Goal: Check status: Check status

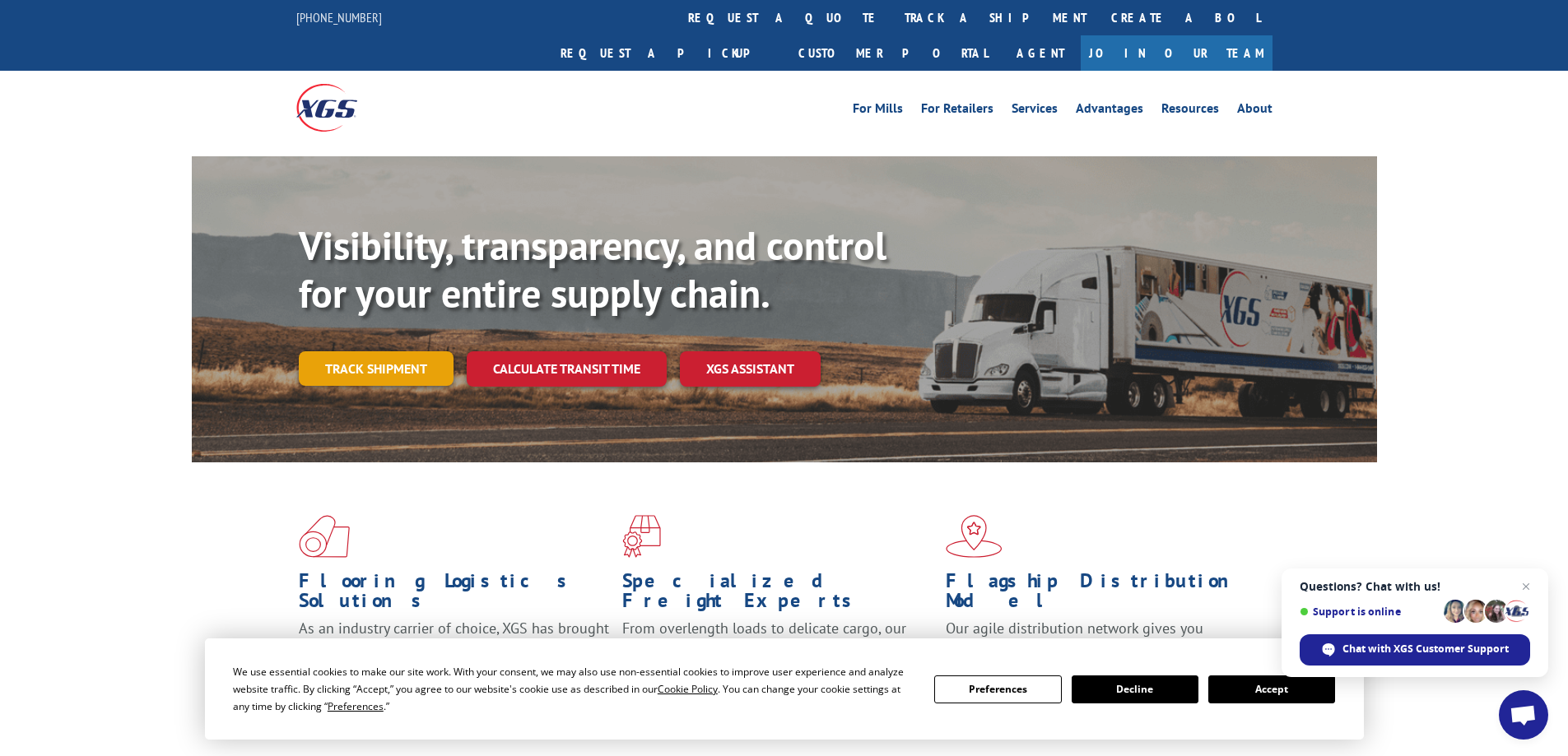
click at [354, 351] on link "Track shipment" at bounding box center [376, 368] width 155 height 34
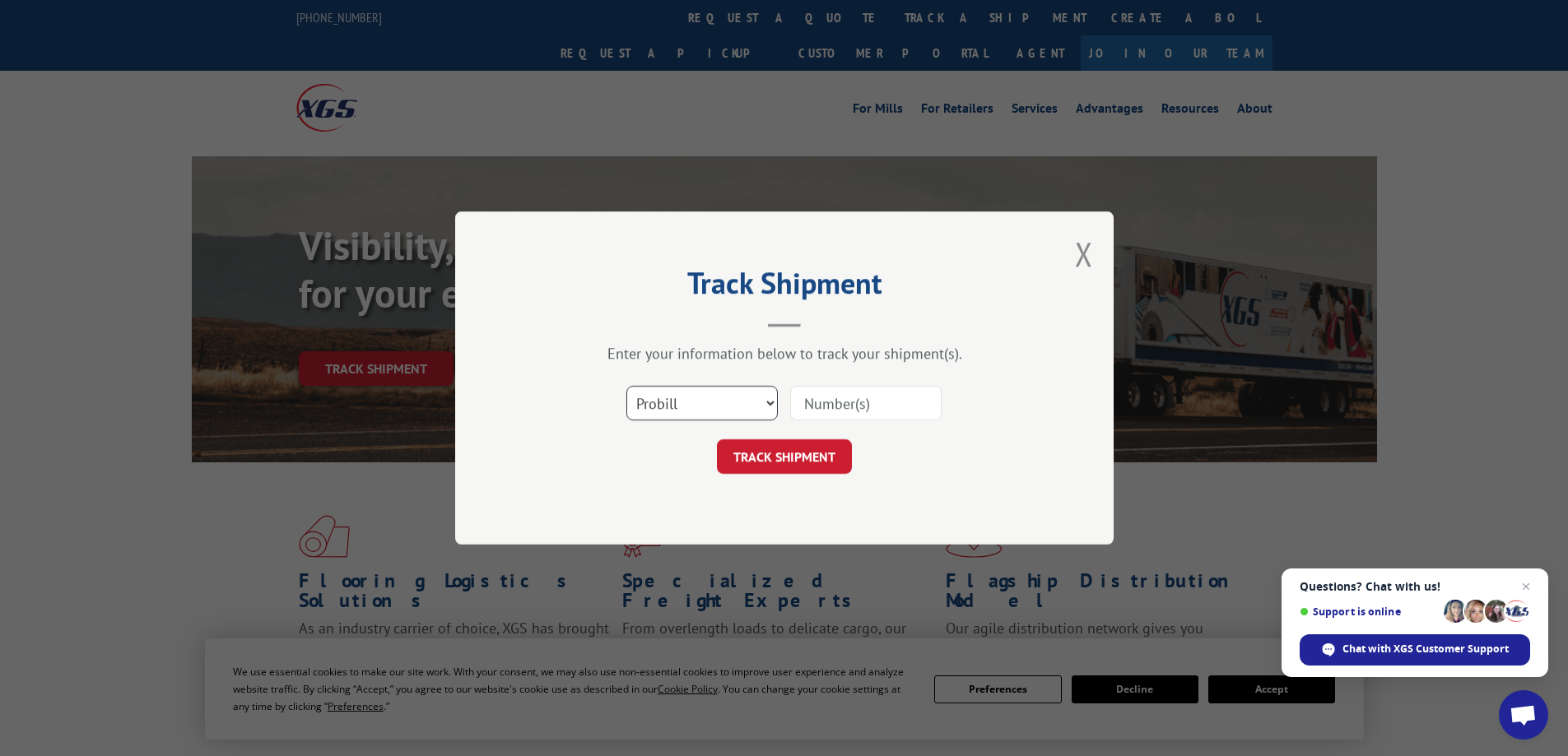
click at [720, 398] on select "Select category... Probill BOL PO" at bounding box center [702, 403] width 151 height 34
select select "bol"
click at [626, 386] on select "Select category... Probill BOL PO" at bounding box center [702, 403] width 151 height 34
click at [808, 408] on input at bounding box center [865, 403] width 151 height 34
type input "7057600"
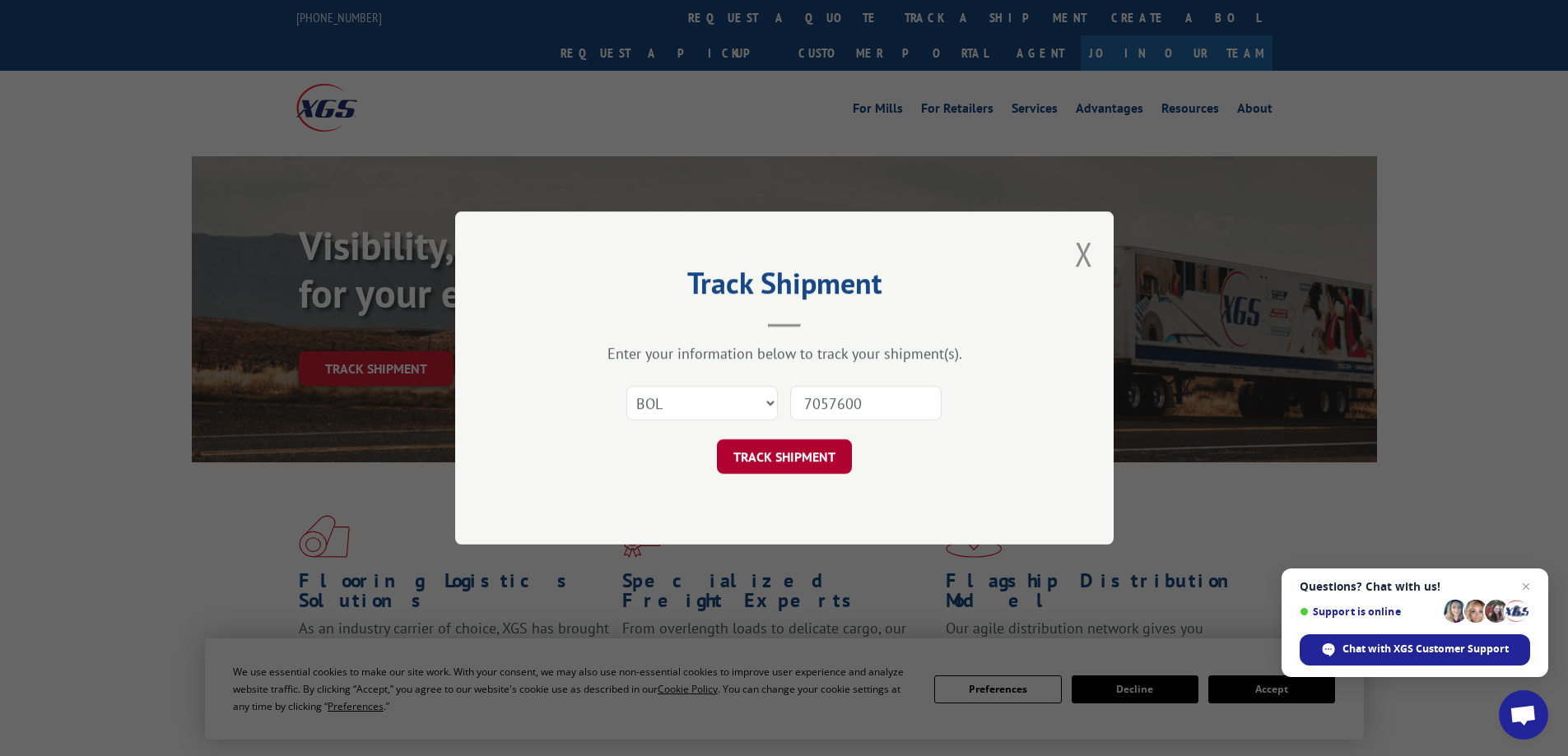
click at [818, 447] on button "TRACK SHIPMENT" at bounding box center [784, 456] width 135 height 34
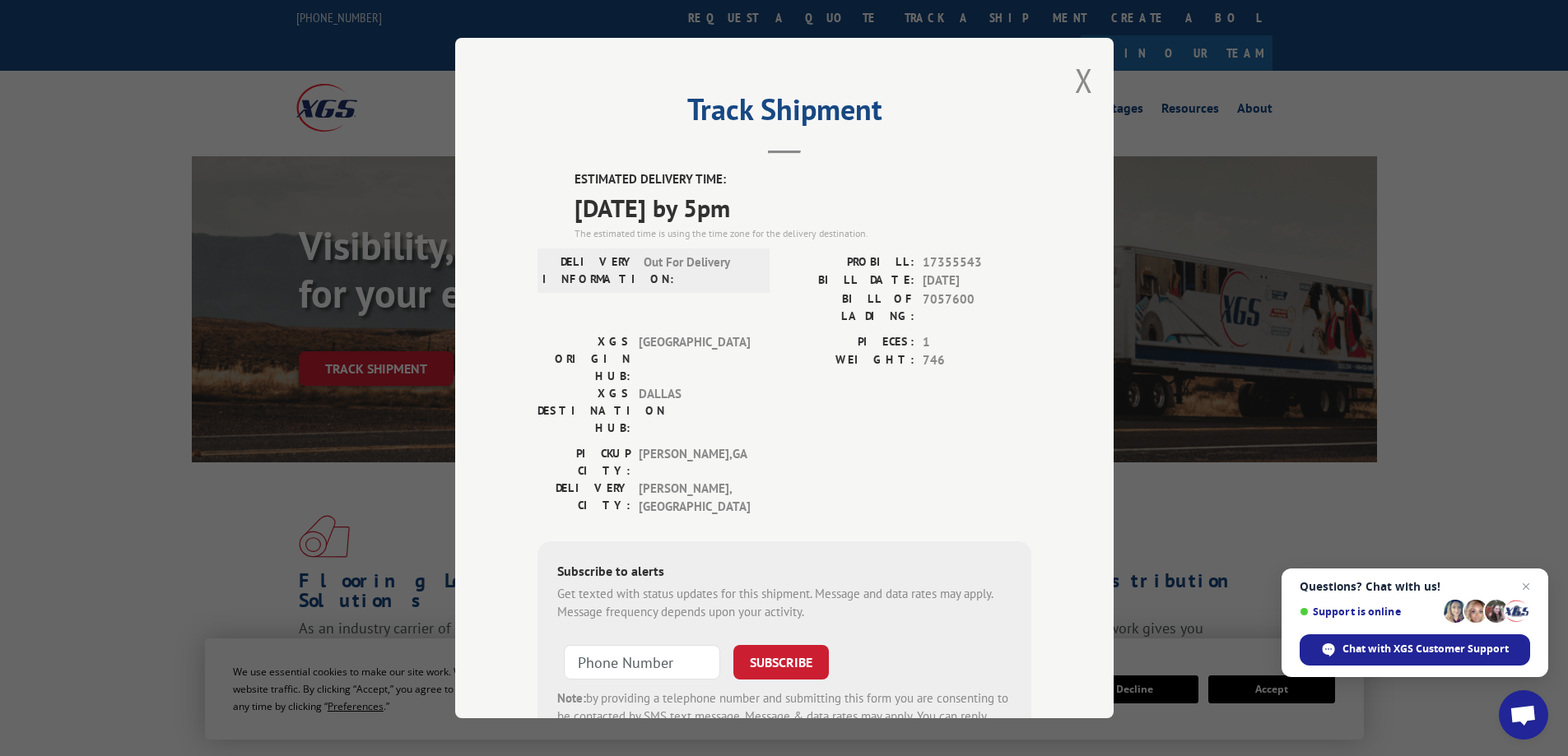
scroll to position [60, 0]
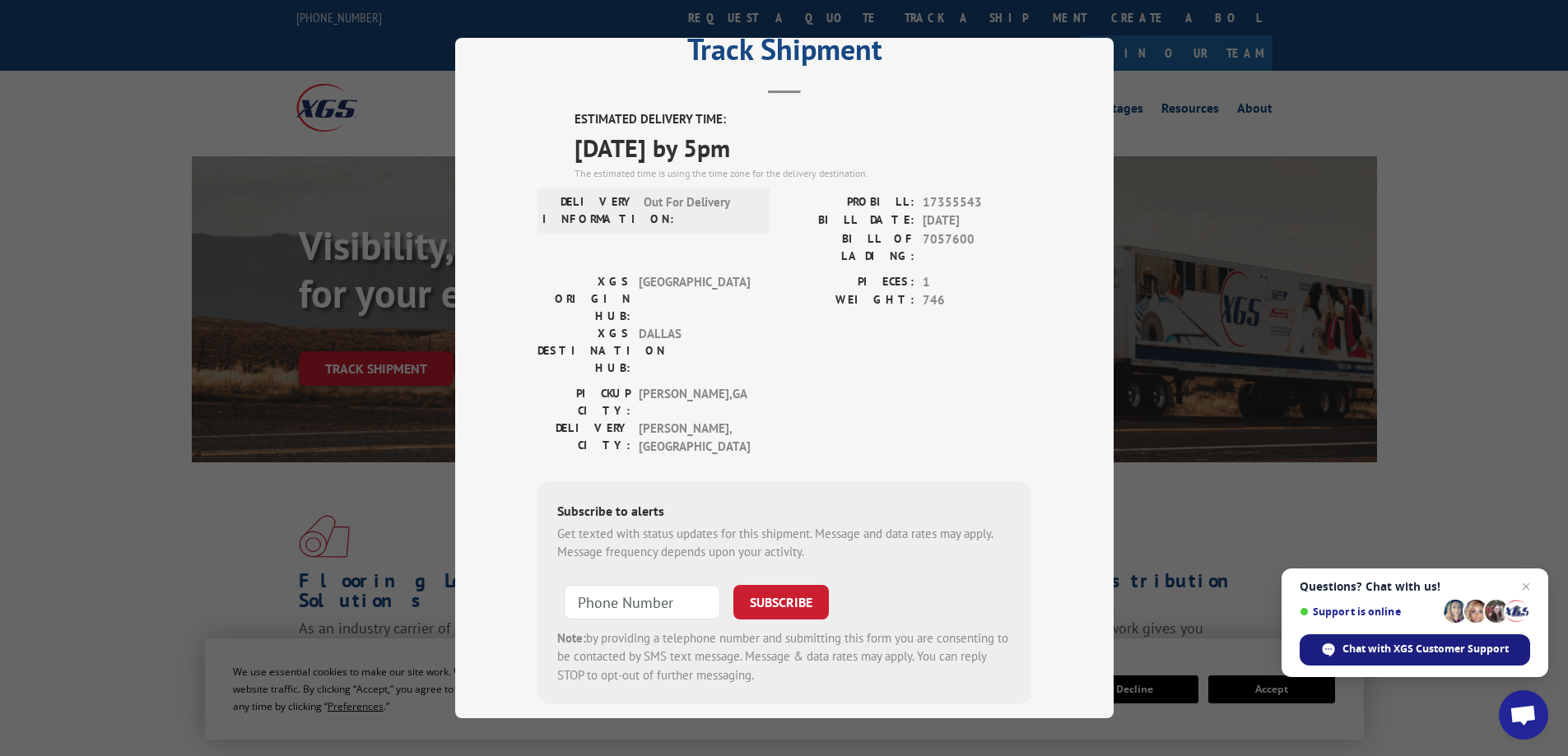
click at [1355, 652] on span "Chat with XGS Customer Support" at bounding box center [1426, 649] width 166 height 15
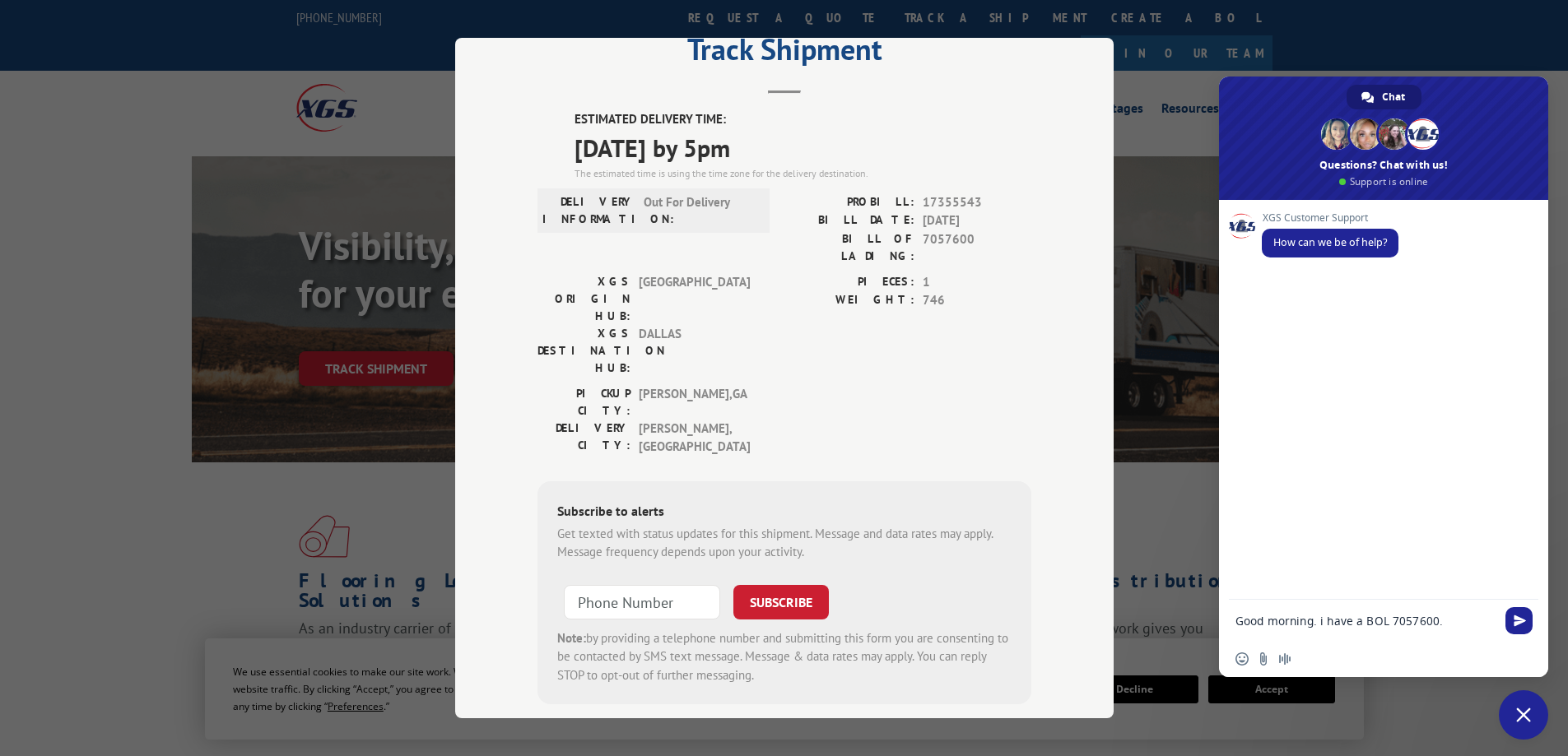
scroll to position [0, 0]
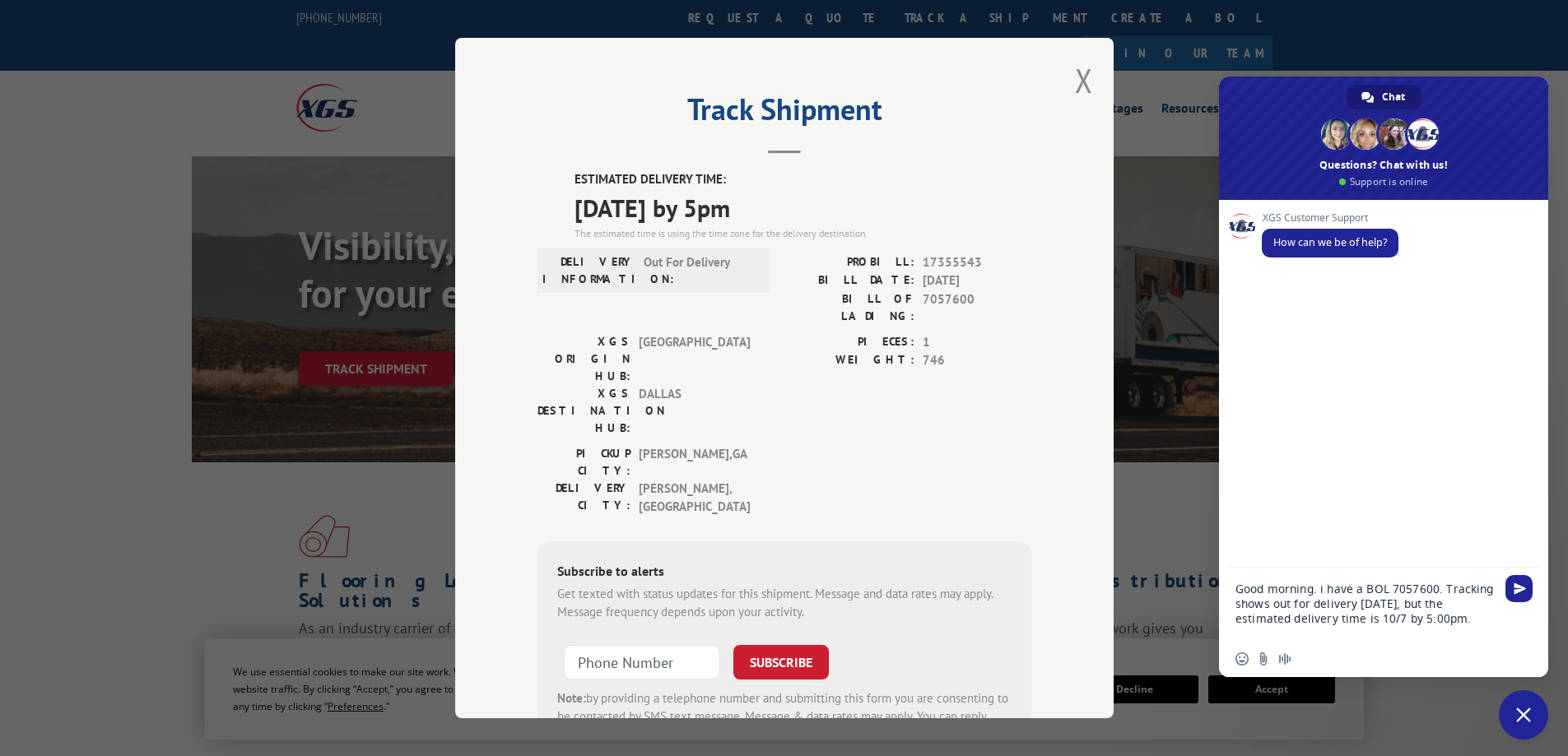
type textarea "Good morning. i have a BOL 7057600. Tracking shows out for delivery [DATE], but…"
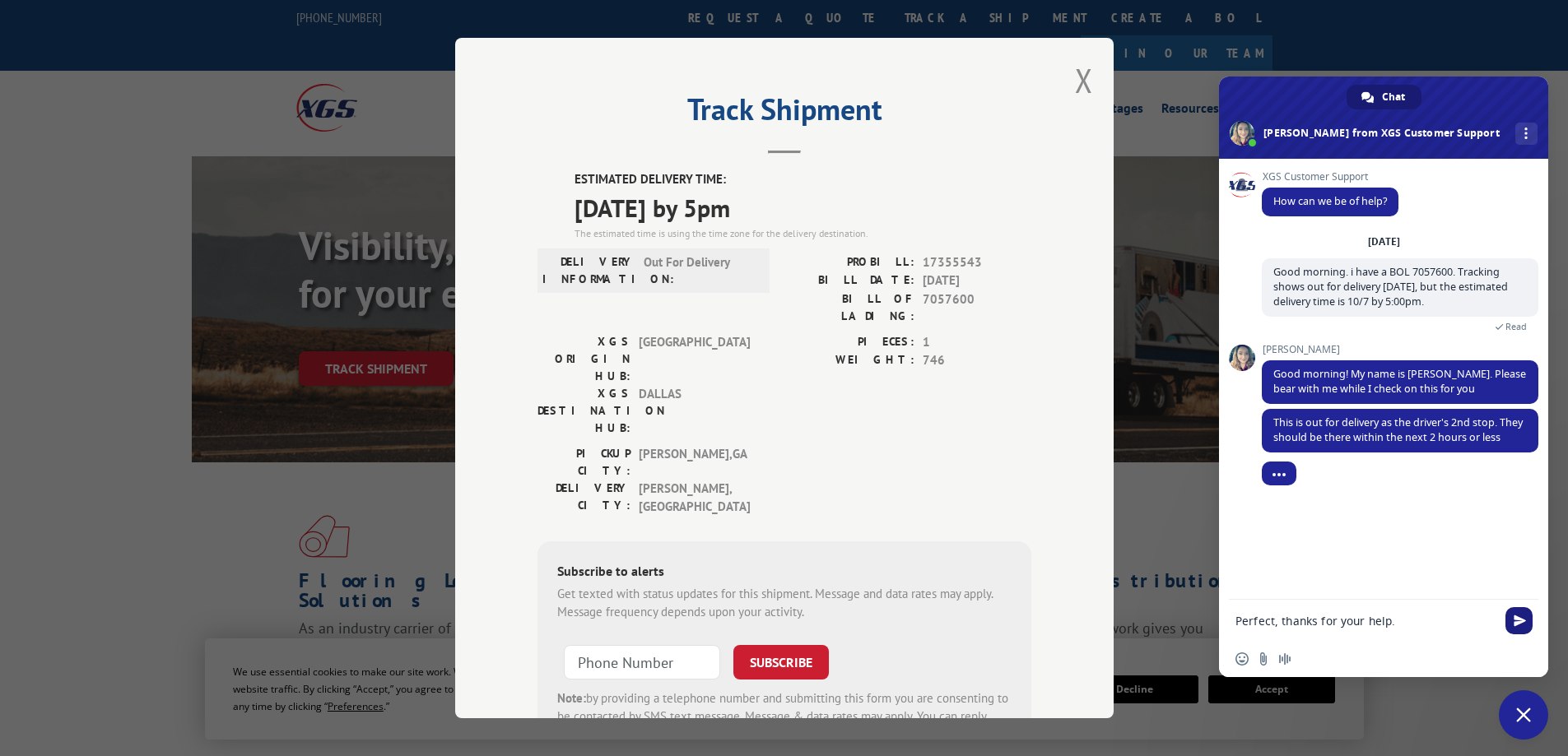
type textarea "Perfect, thanks for your help."
click at [1520, 620] on span "Send" at bounding box center [1519, 620] width 13 height 13
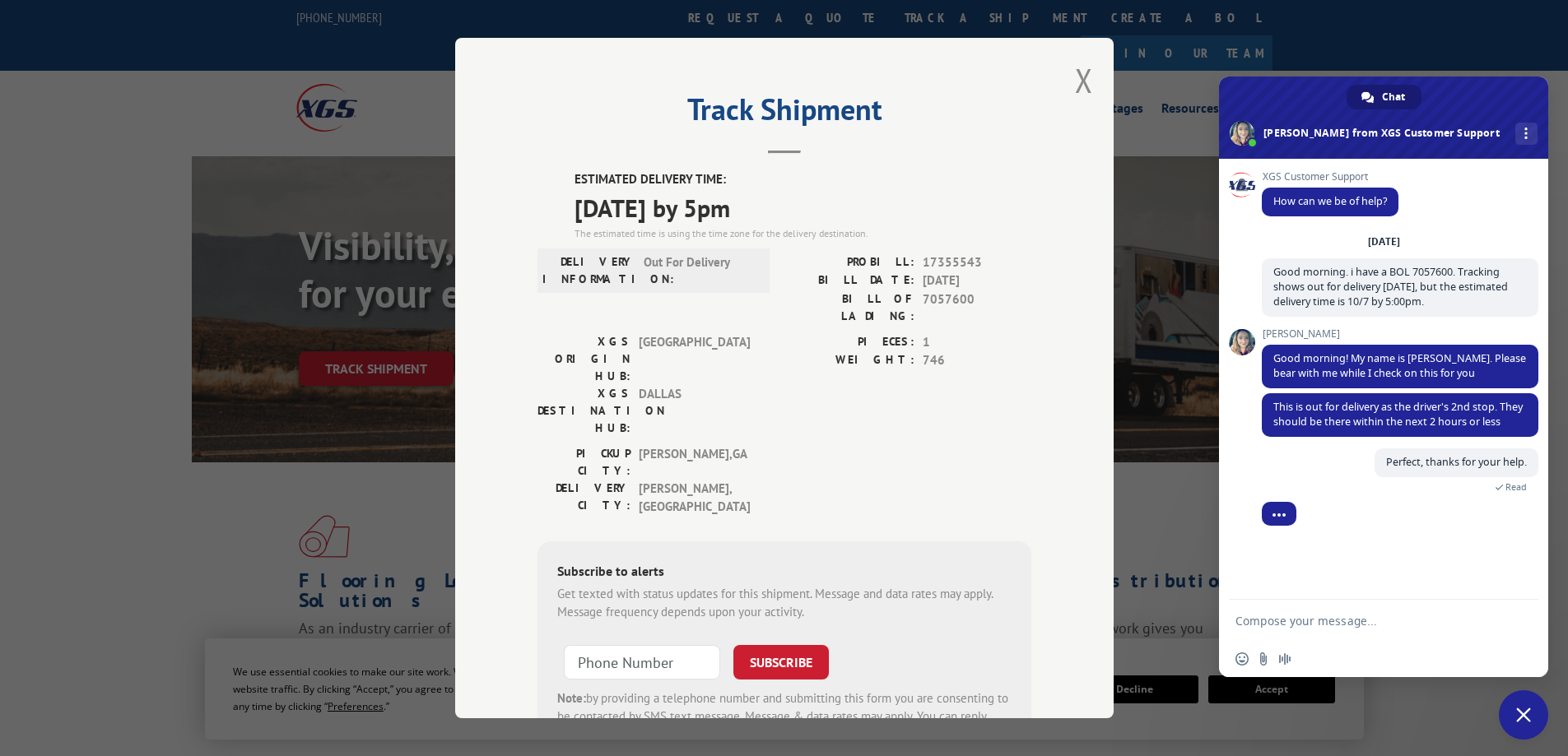
click at [1316, 129] on span at bounding box center [1383, 117] width 329 height 82
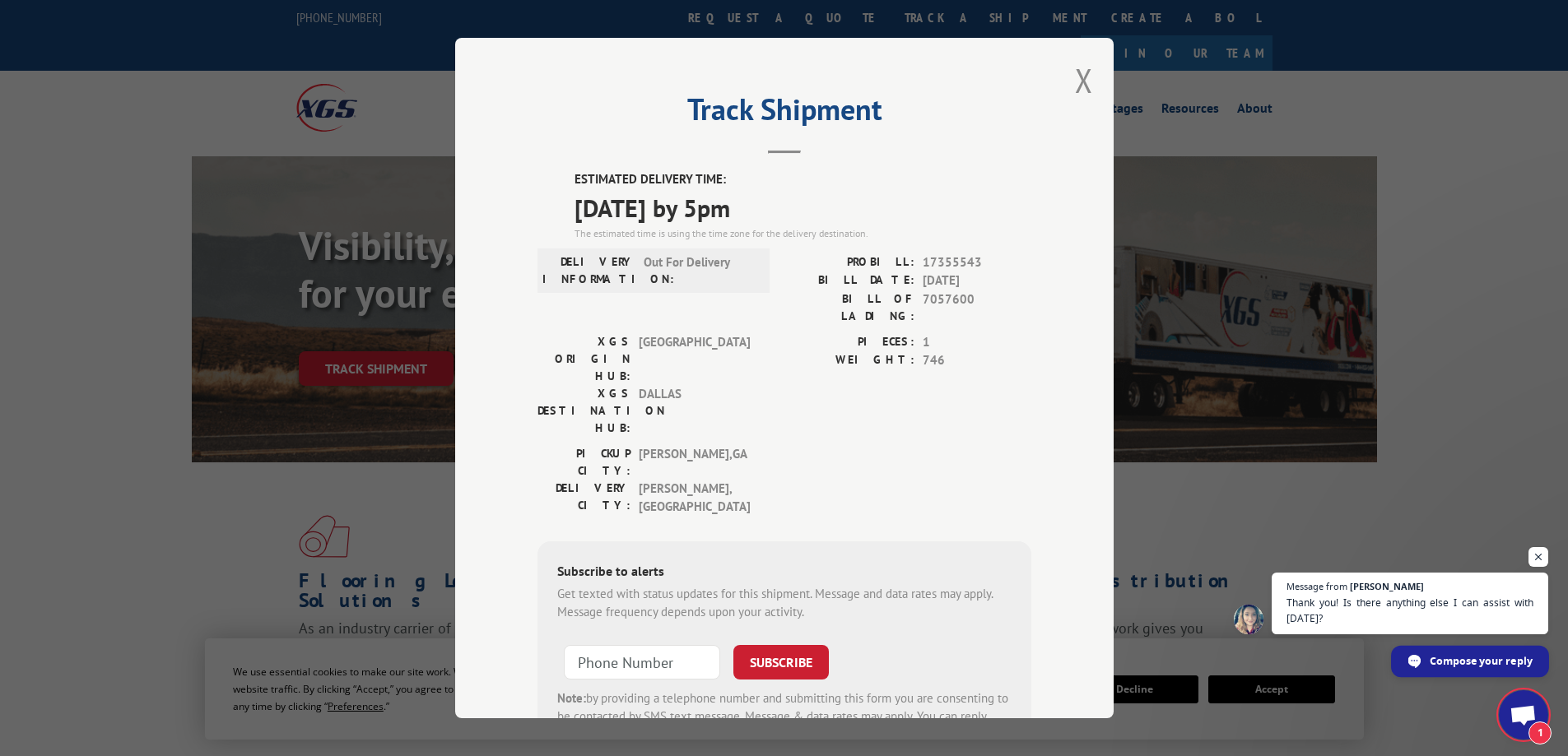
click at [1485, 655] on span "Compose your reply" at bounding box center [1480, 660] width 102 height 29
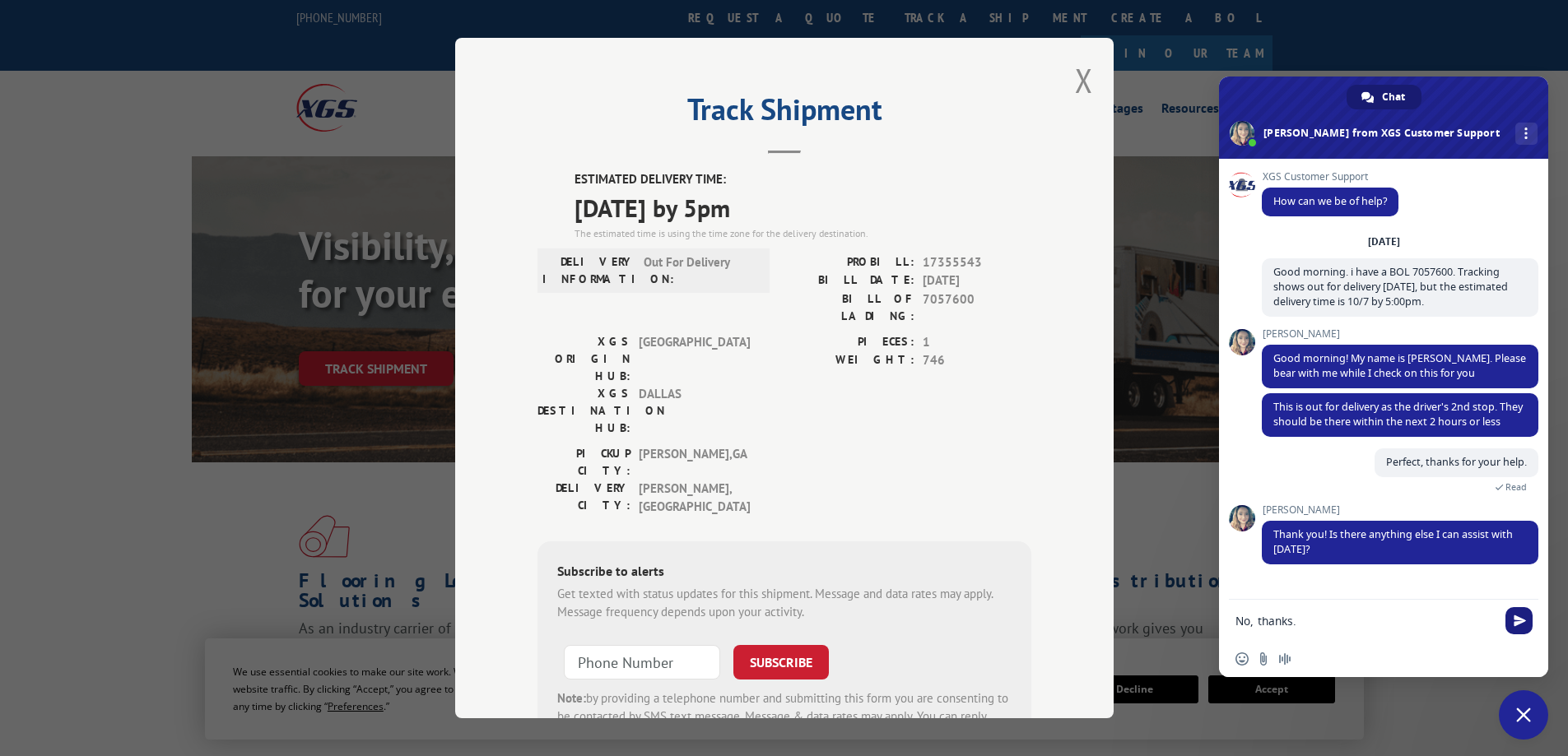
type textarea "No, thanks."
click at [1519, 618] on span "Send" at bounding box center [1519, 620] width 13 height 13
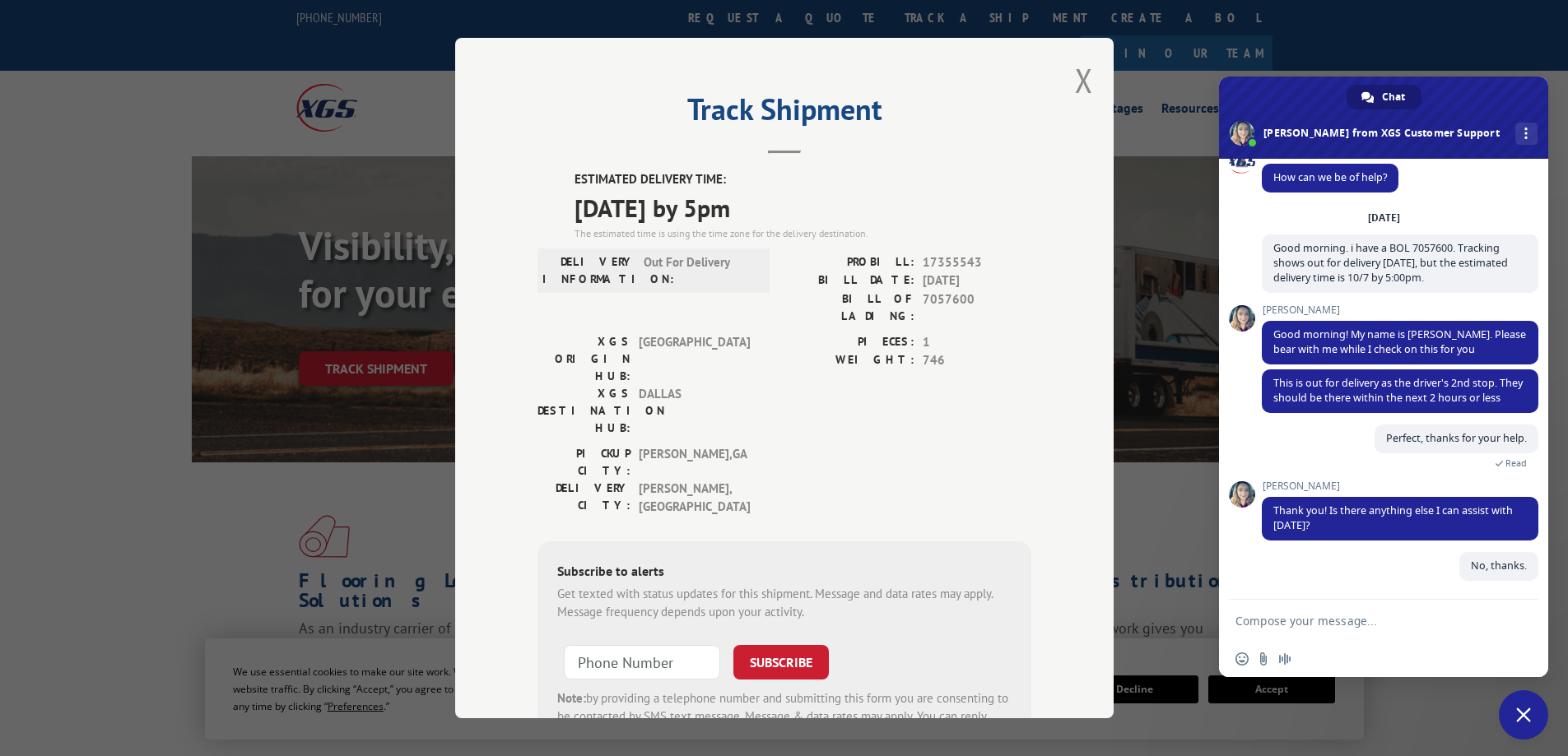
scroll to position [39, 0]
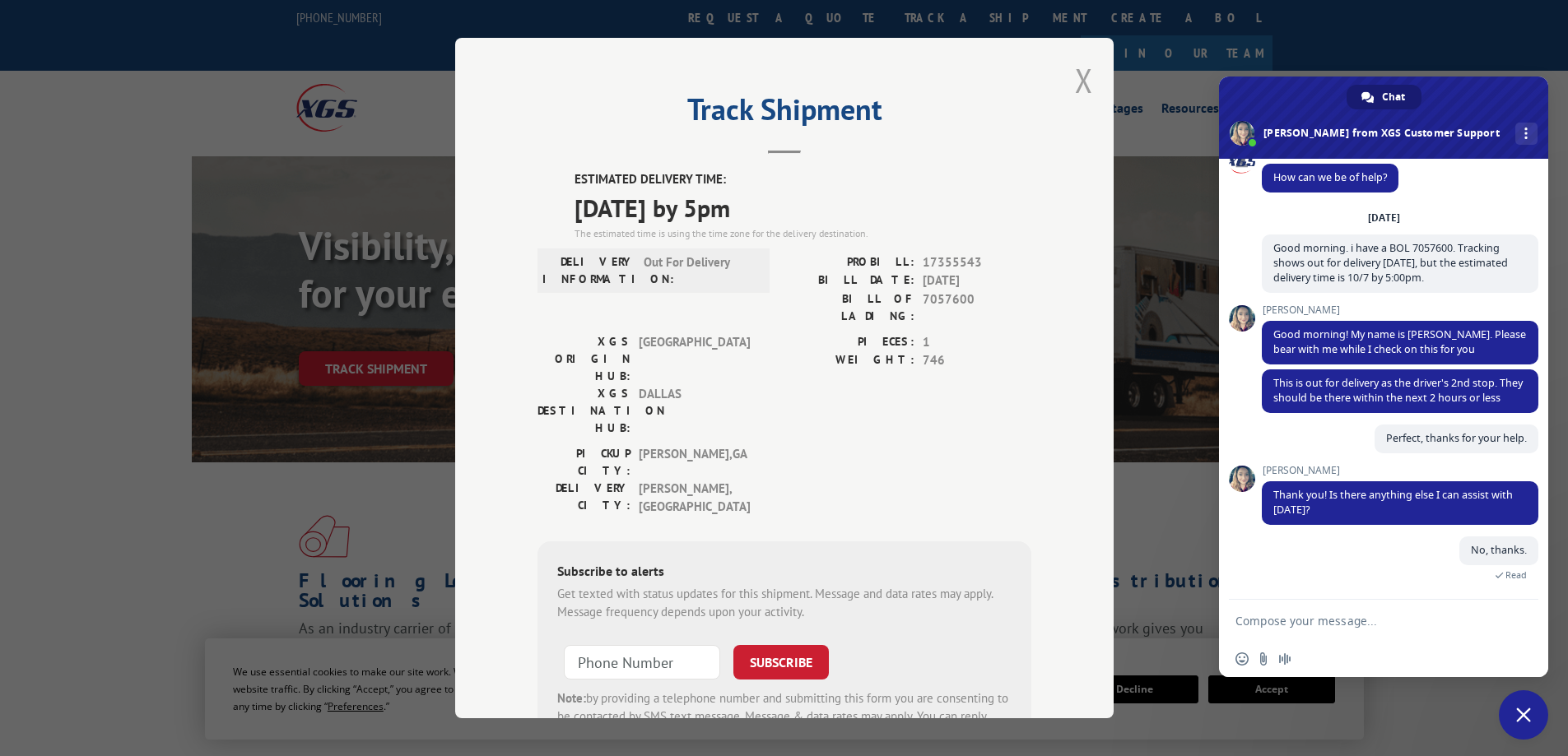
click at [1077, 79] on button "Close modal" at bounding box center [1084, 80] width 19 height 44
